Goal: Book appointment/travel/reservation

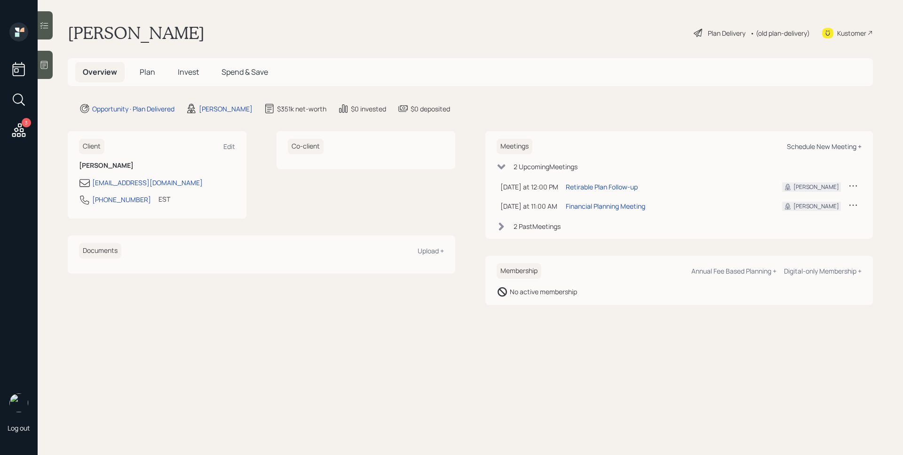
click at [824, 149] on div "Schedule New Meeting +" at bounding box center [824, 146] width 75 height 9
select select "d946c976-65aa-4529-ac9d-02c4f1114fc0"
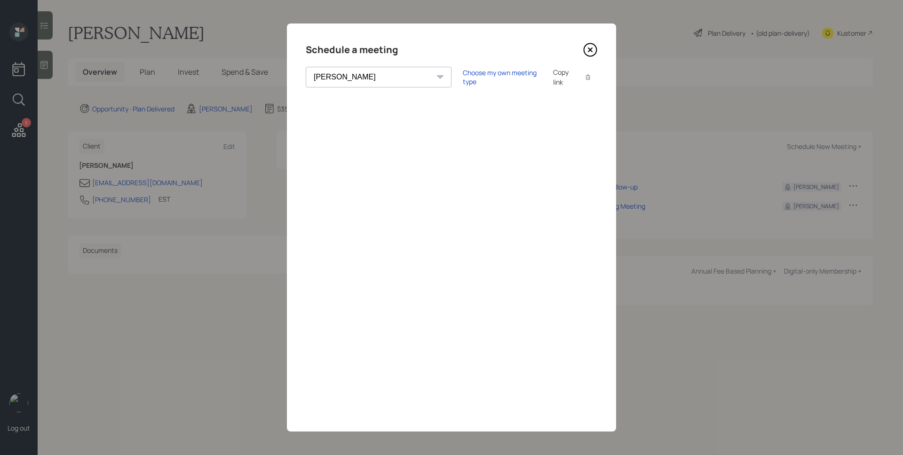
click at [587, 52] on icon at bounding box center [590, 50] width 14 height 14
